Goal: Information Seeking & Learning: Learn about a topic

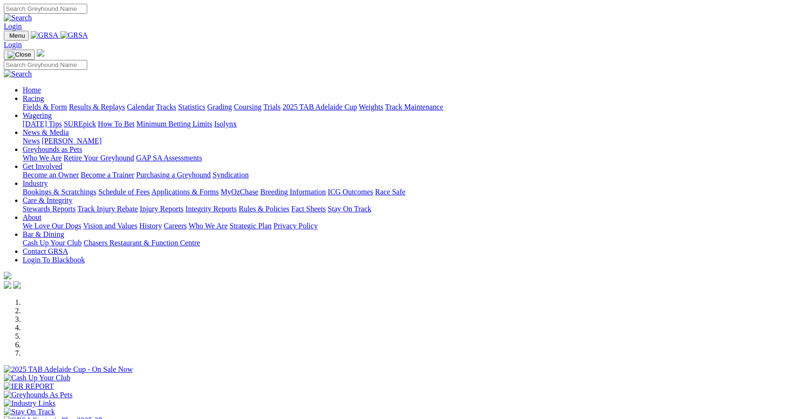
scroll to position [236, 0]
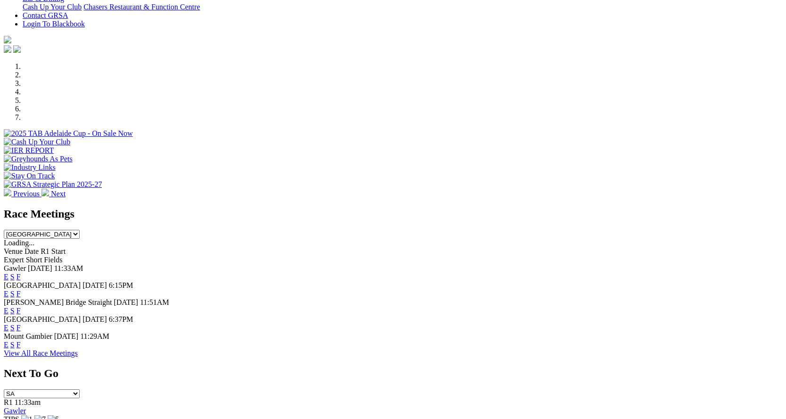
click at [21, 323] on link "F" at bounding box center [19, 327] width 4 height 8
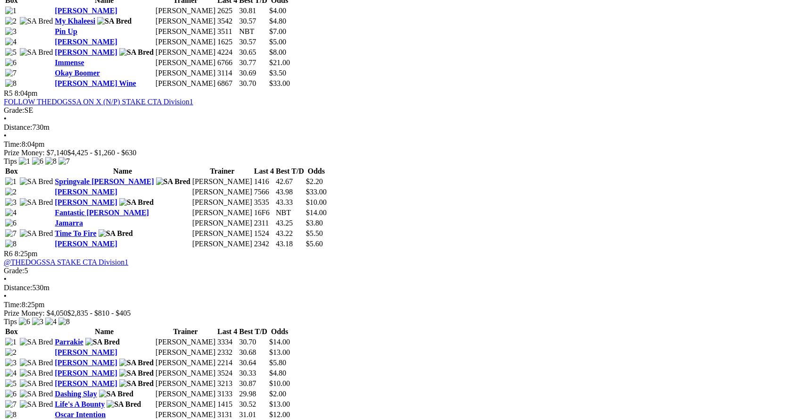
scroll to position [1085, 0]
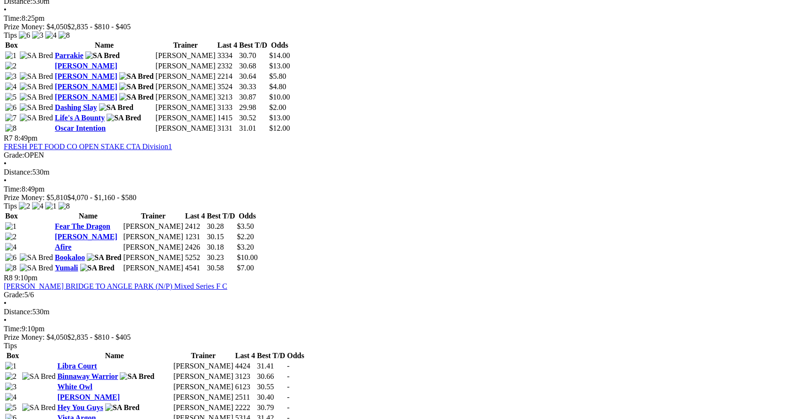
scroll to position [1368, 0]
